Goal: Information Seeking & Learning: Learn about a topic

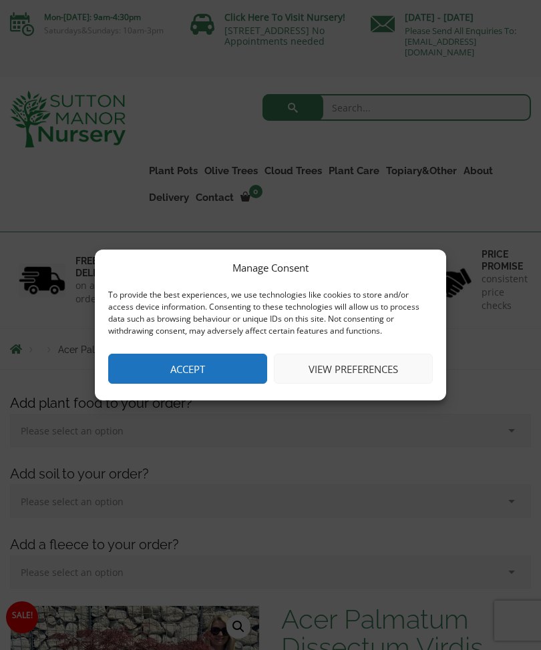
click at [198, 370] on button "Accept" at bounding box center [187, 369] width 159 height 30
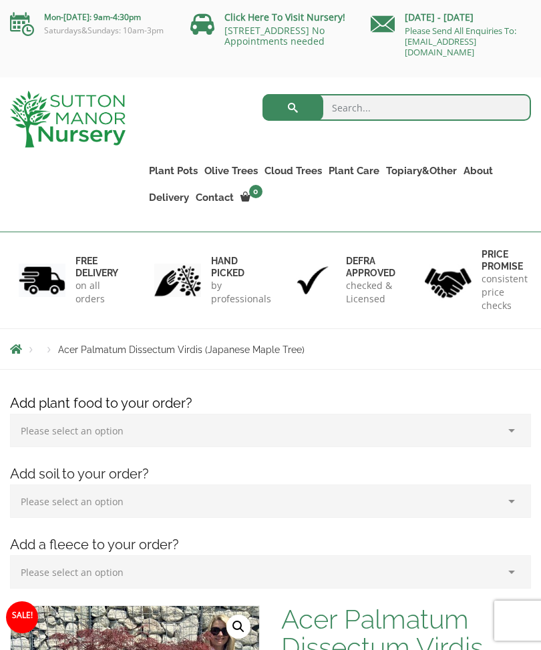
click at [369, 106] on input "search" at bounding box center [396, 107] width 269 height 27
type input "Acre"
click at [292, 108] on button "submit" at bounding box center [292, 107] width 61 height 27
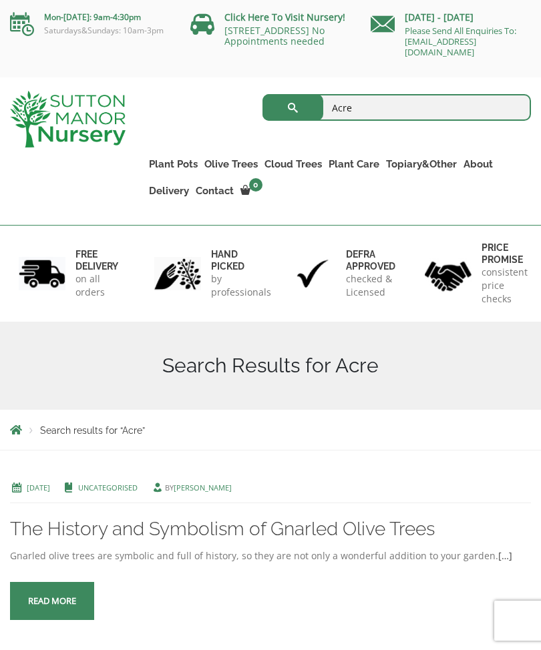
click at [356, 110] on input "Acre" at bounding box center [396, 107] width 269 height 27
type input "Acer"
click at [292, 108] on button "submit" at bounding box center [292, 107] width 61 height 27
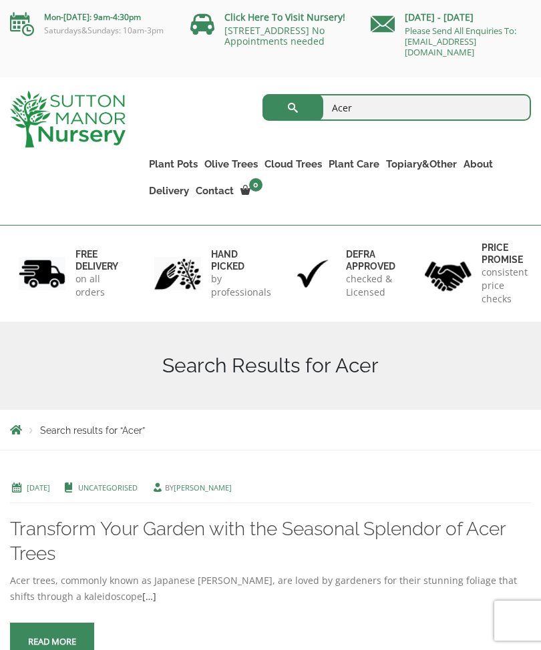
click at [372, 104] on input "Acer" at bounding box center [396, 107] width 269 height 27
type input "Acer tree"
click at [292, 108] on button "submit" at bounding box center [292, 107] width 61 height 27
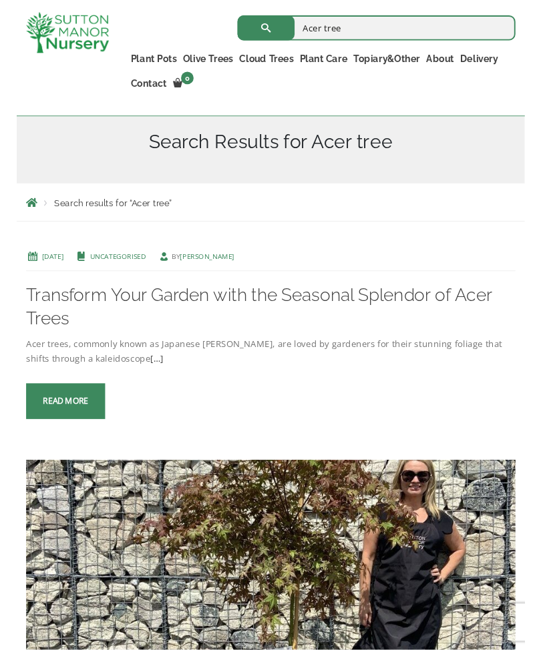
scroll to position [191, 0]
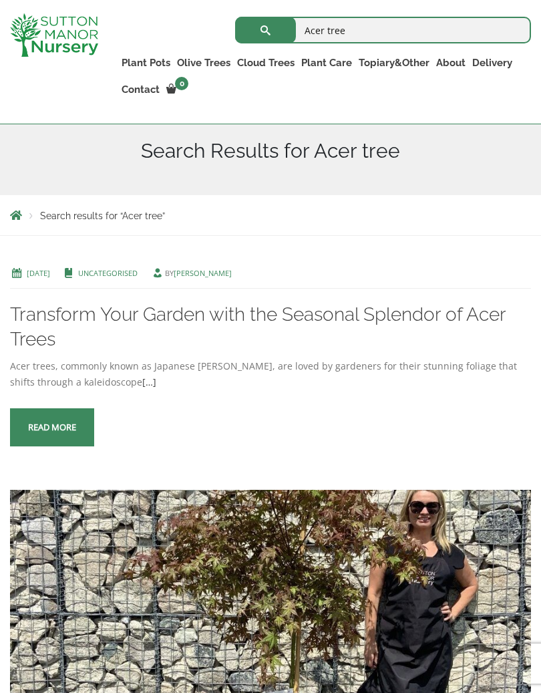
click at [62, 433] on link "Read more" at bounding box center [52, 427] width 84 height 38
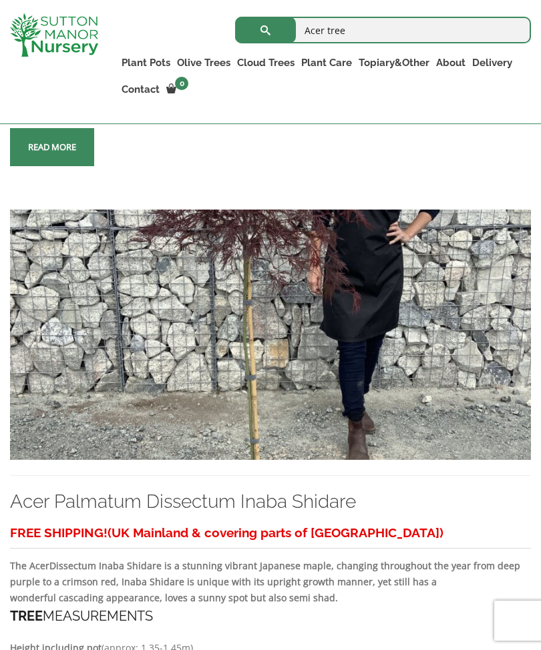
scroll to position [3008, 0]
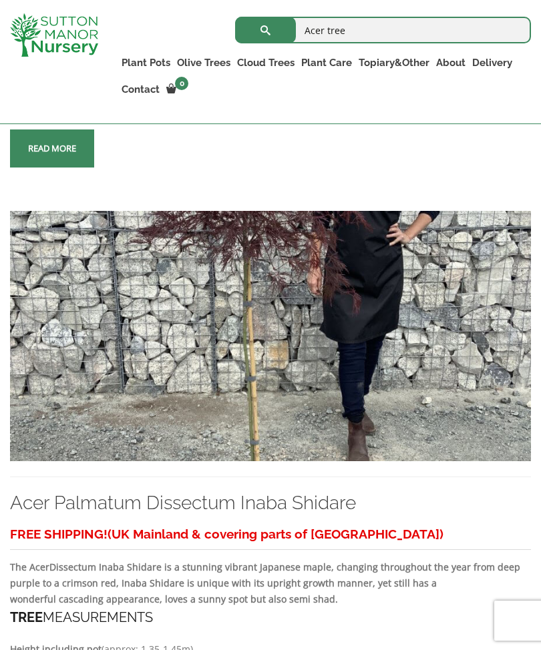
click at [0, 0] on link "Acers" at bounding box center [0, 0] width 0 height 0
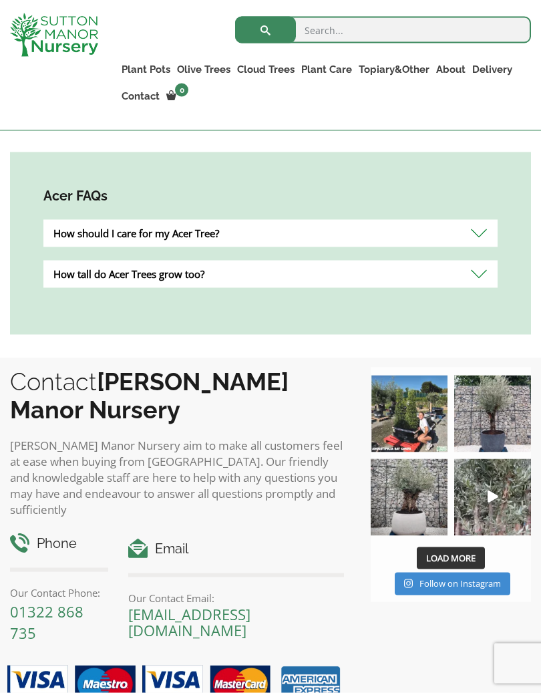
scroll to position [727, 0]
